Goal: Information Seeking & Learning: Learn about a topic

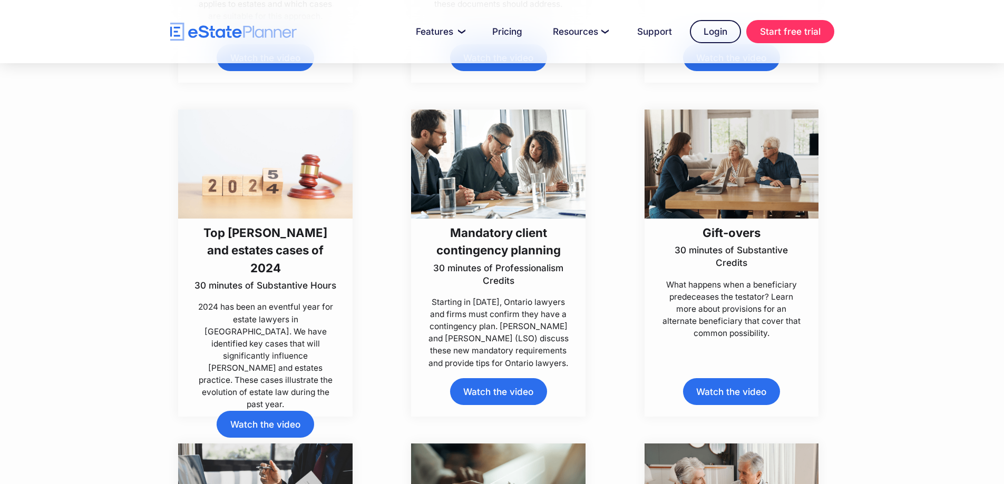
scroll to position [1739, 0]
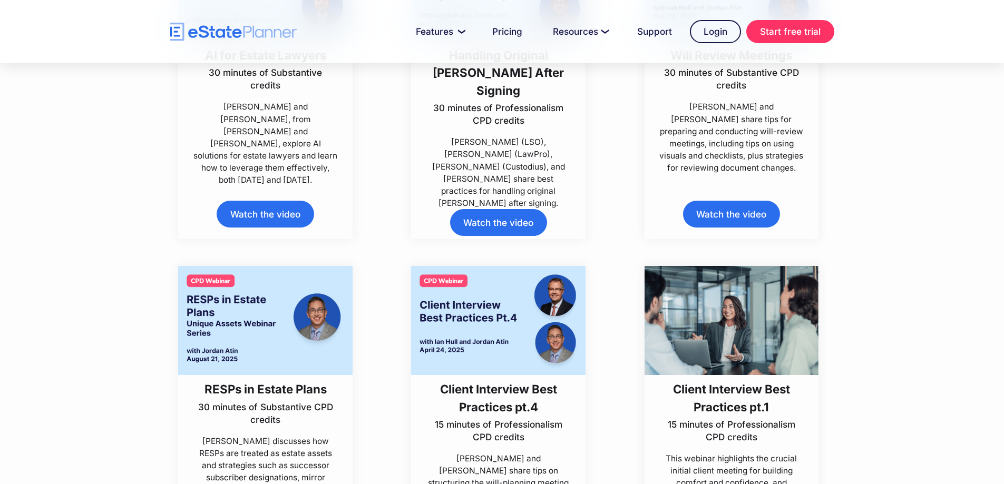
scroll to position [527, 0]
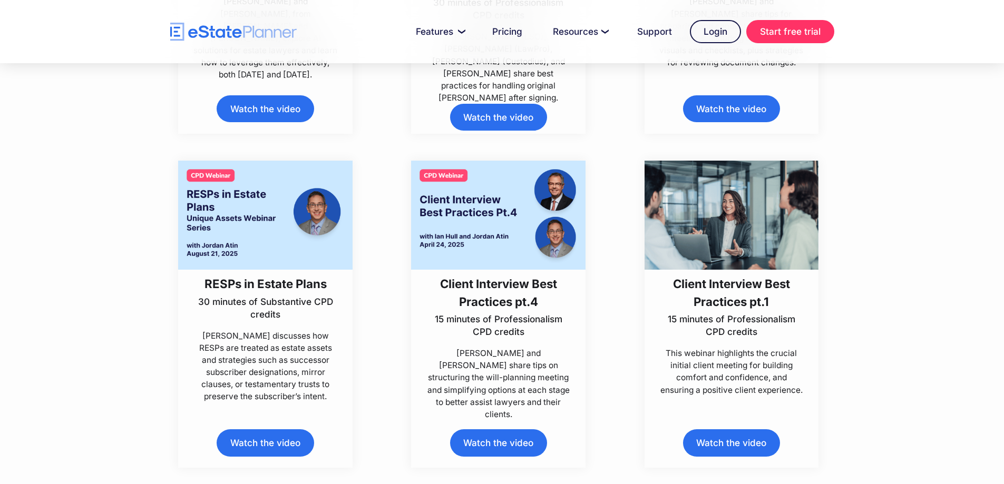
drag, startPoint x: 893, startPoint y: 194, endPoint x: 902, endPoint y: 191, distance: 9.5
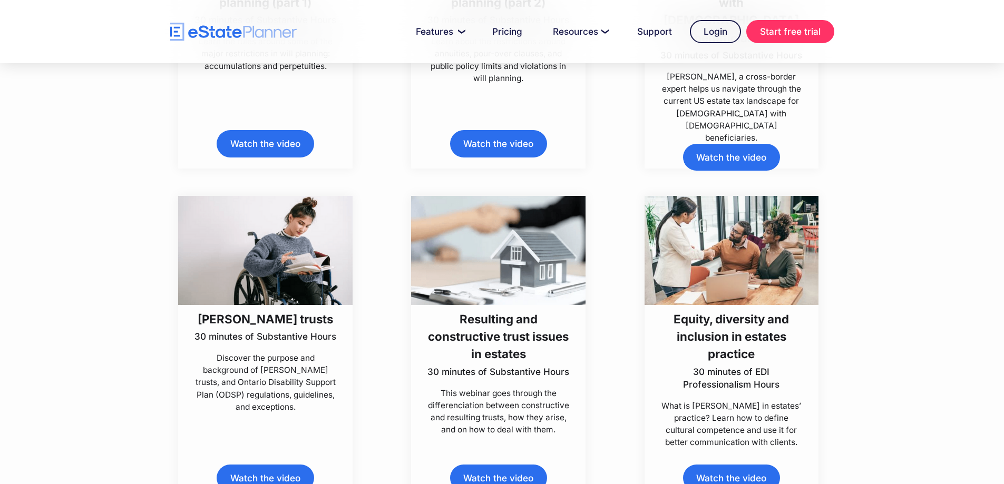
scroll to position [4994, 0]
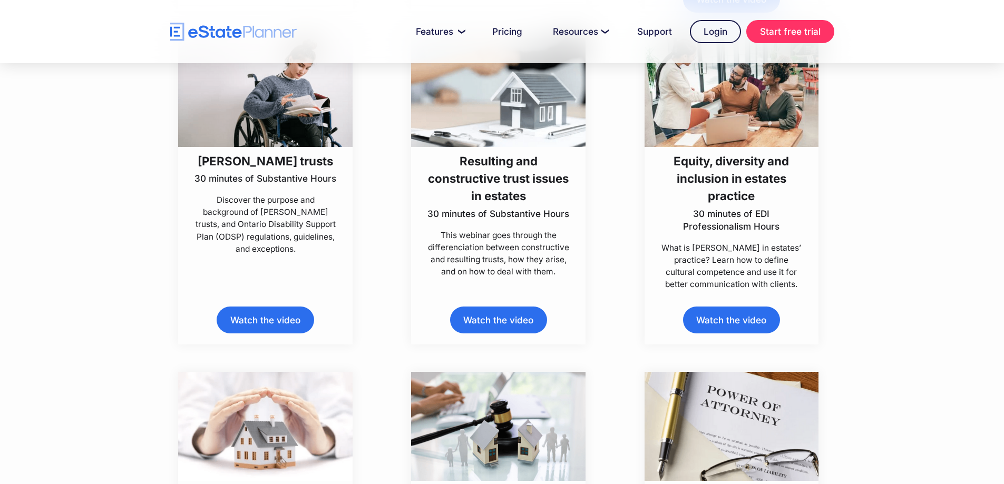
click at [716, 319] on link "Watch the video" at bounding box center [731, 320] width 97 height 27
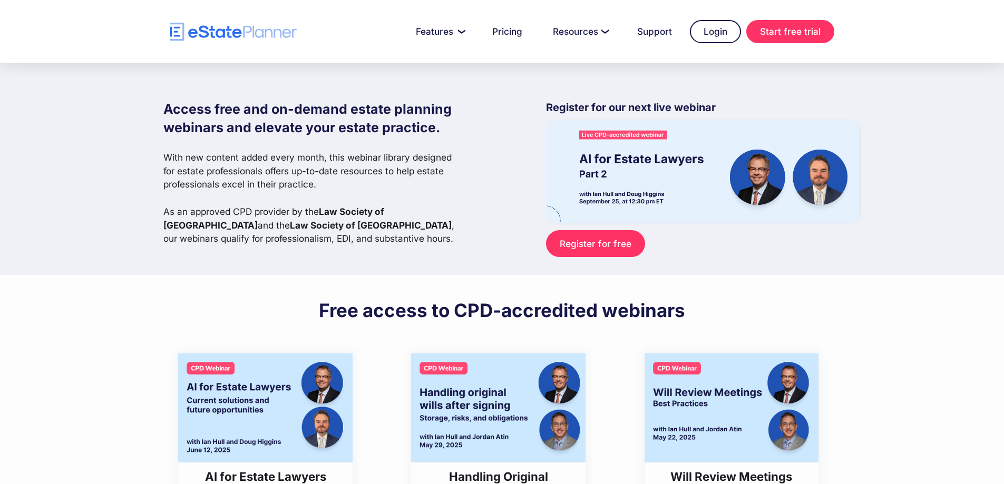
click at [55, 133] on div "Access free and on-demand estate planning webinars and elevate your estate prac…" at bounding box center [502, 169] width 1004 height 212
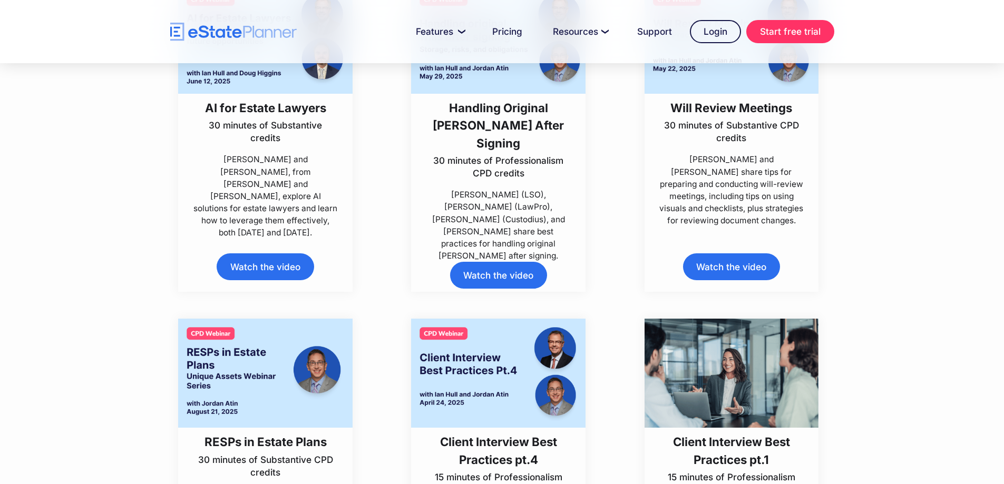
scroll to position [316, 0]
